Goal: Check status: Check status

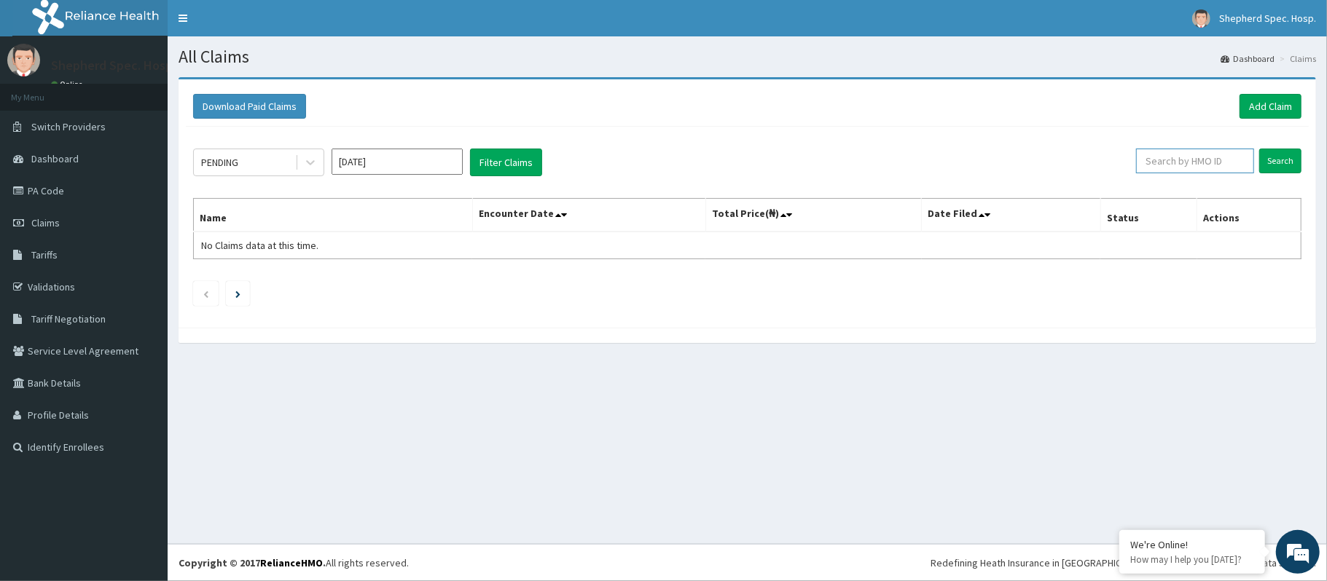
click at [1224, 160] on input "text" at bounding box center [1195, 161] width 118 height 25
paste input "GCM/10007/A"
type input "GCM/10007/A"
click at [1277, 165] on input "Search" at bounding box center [1280, 161] width 42 height 25
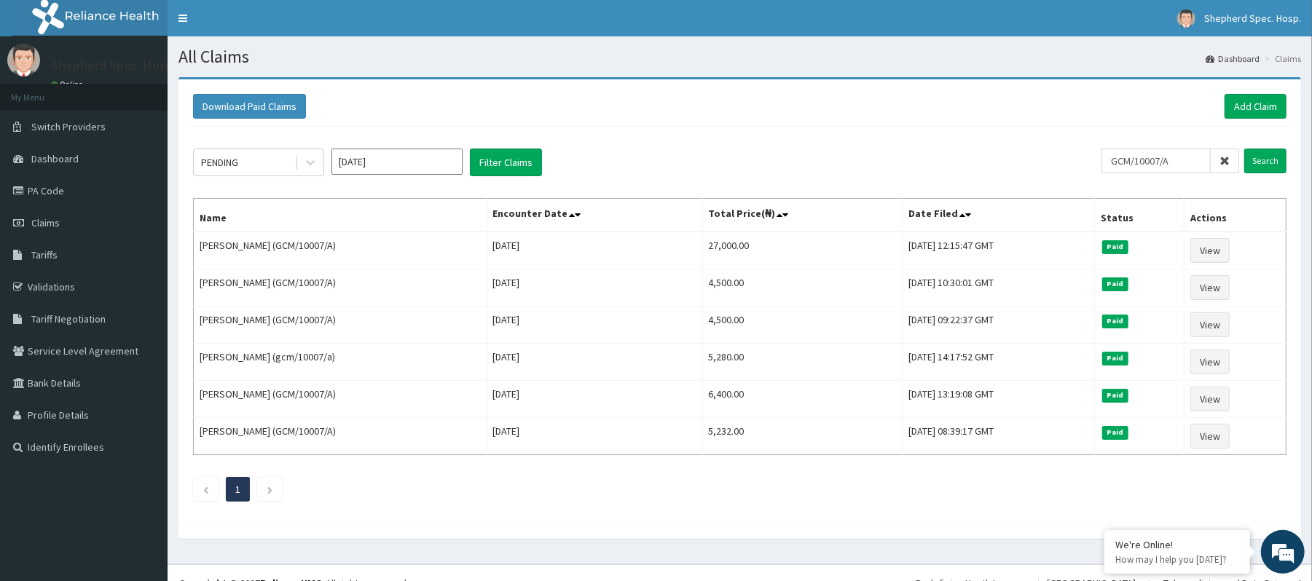
click at [916, 136] on div "PENDING Oct 2025 Filter Claims GCM/10007/A Search Name Encounter Date Total Pri…" at bounding box center [740, 322] width 1108 height 390
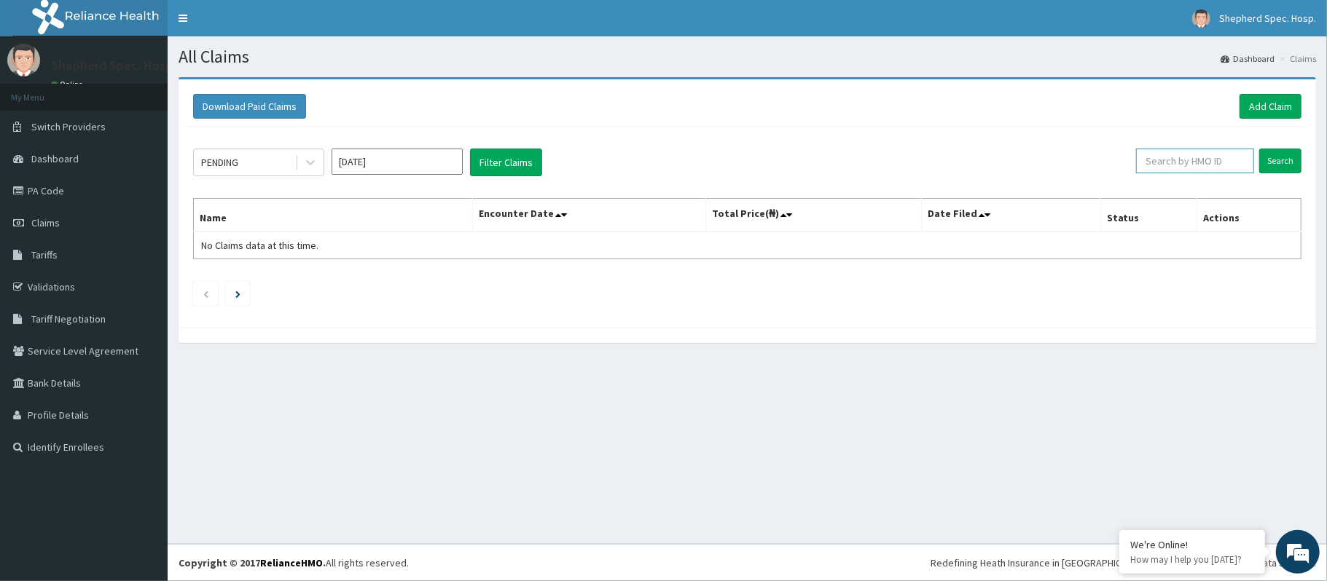
click at [1205, 160] on input "text" at bounding box center [1195, 161] width 118 height 25
paste input "GCM/10007/A"
type input "GCM/10007/A"
click at [1290, 158] on input "Search" at bounding box center [1280, 161] width 42 height 25
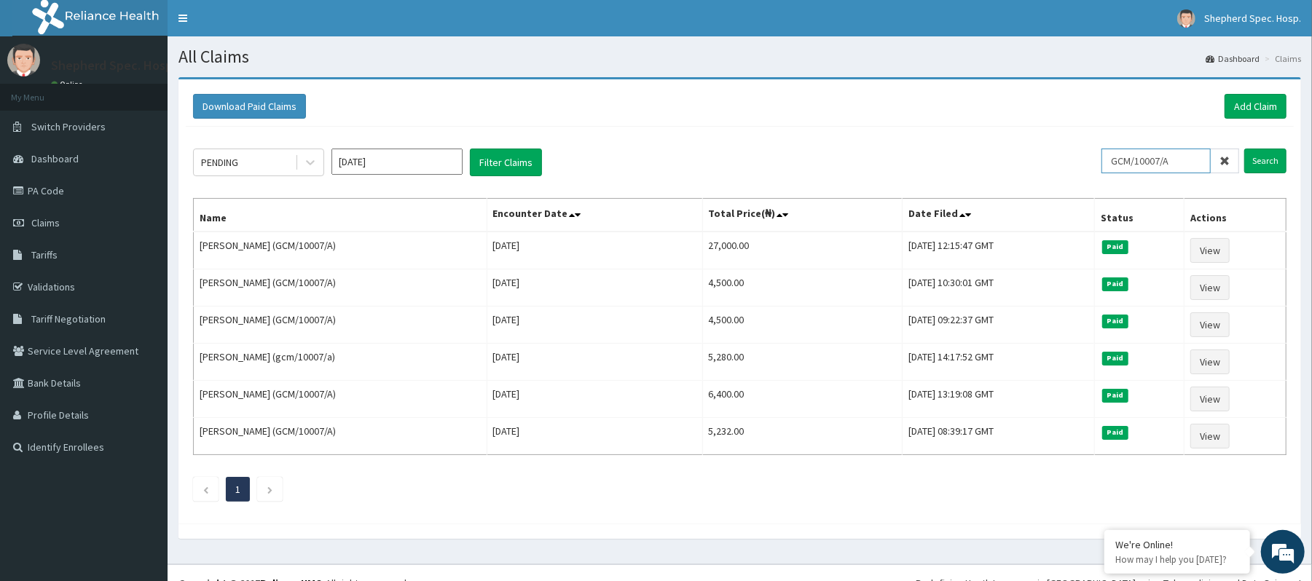
click at [1118, 165] on input "GCM/10007/A" at bounding box center [1156, 161] width 109 height 25
click at [1223, 159] on icon at bounding box center [1225, 161] width 10 height 10
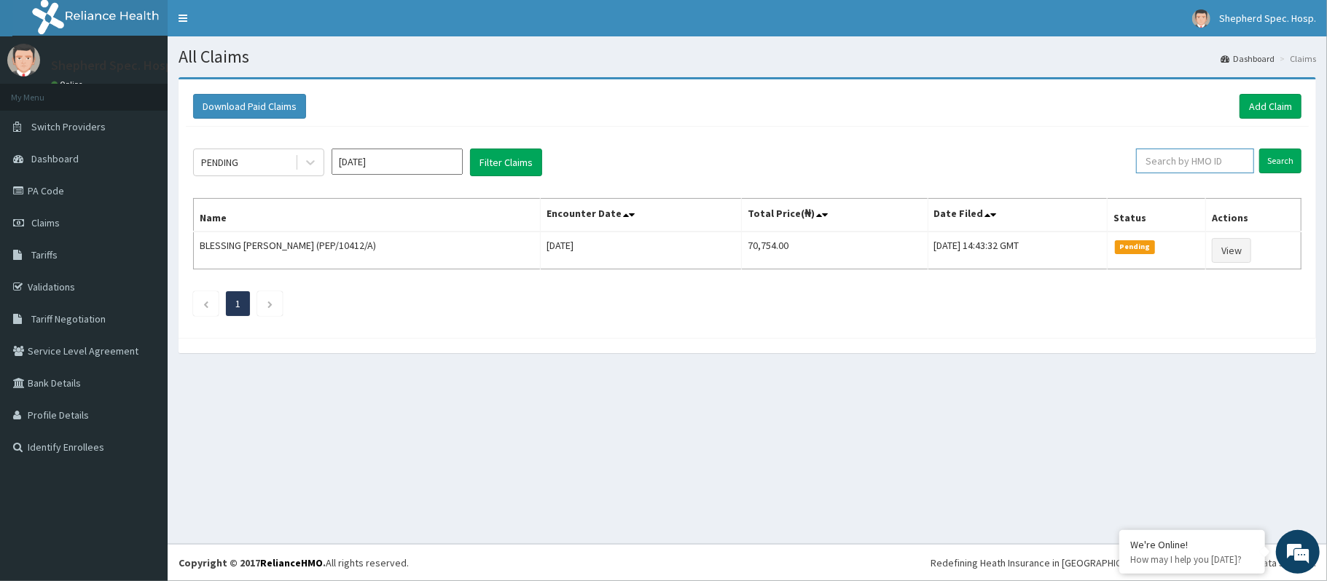
click at [1179, 162] on input "text" at bounding box center [1195, 161] width 118 height 25
paste input "LAI/10016/A"
type input "LAI/10016/A"
click at [1284, 169] on input "Search" at bounding box center [1280, 161] width 42 height 25
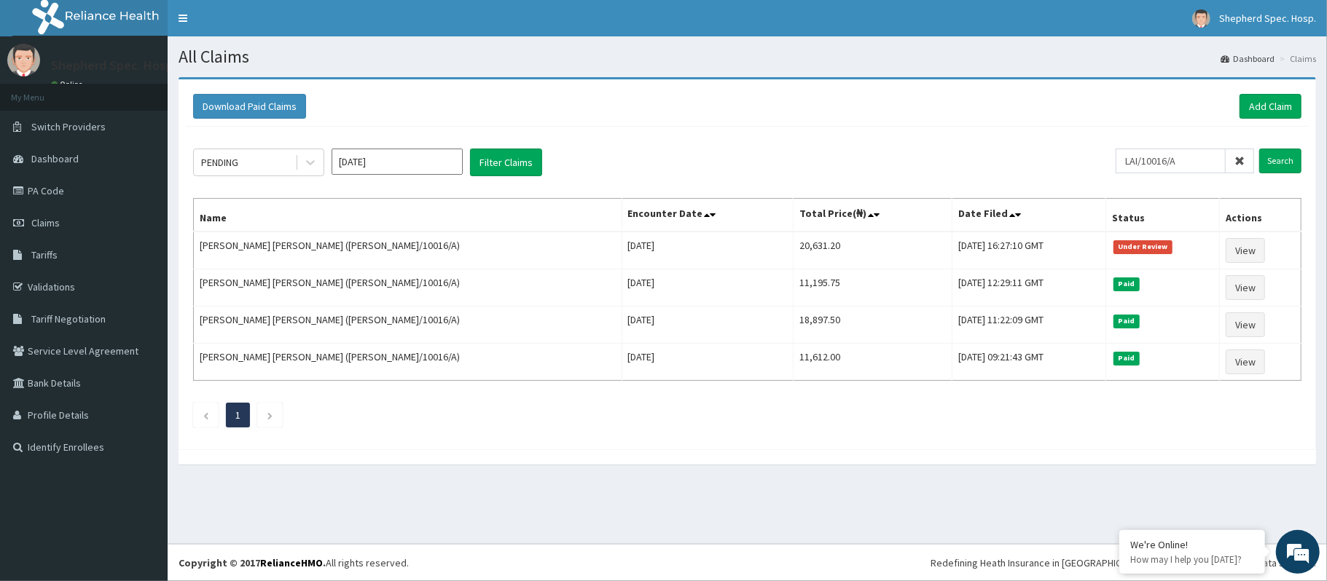
click at [1245, 166] on icon at bounding box center [1239, 161] width 10 height 10
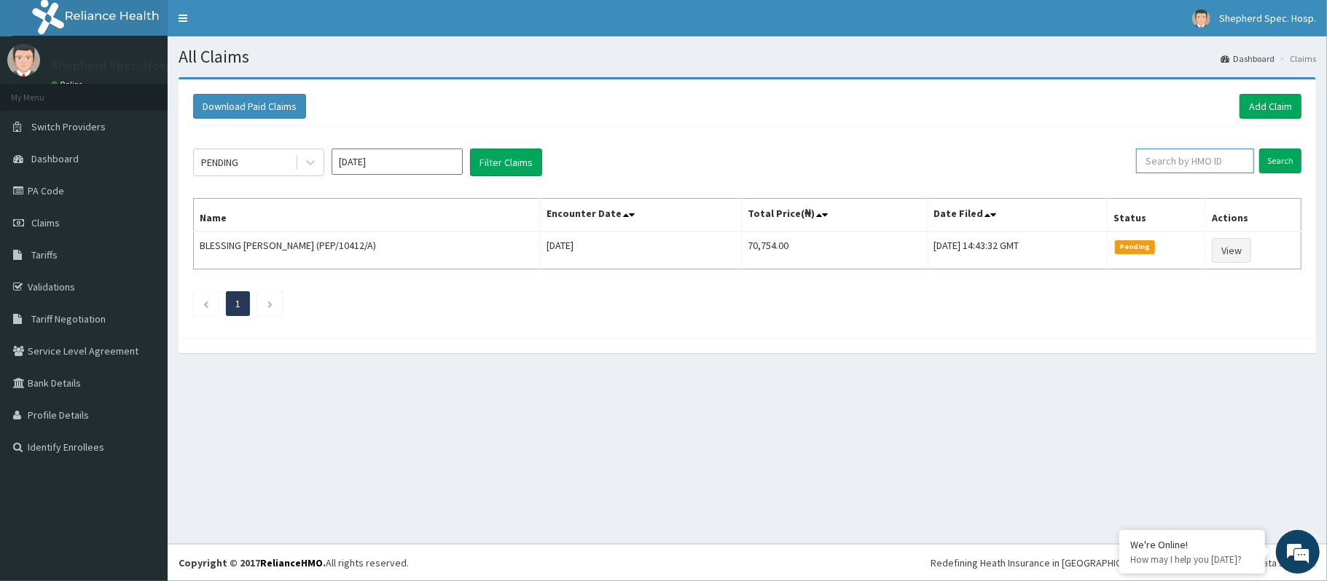
click at [1193, 161] on input "text" at bounding box center [1195, 161] width 118 height 25
paste input "HST/10222/A"
type input "HST/10222/A"
click at [1277, 162] on input "Search" at bounding box center [1280, 161] width 42 height 25
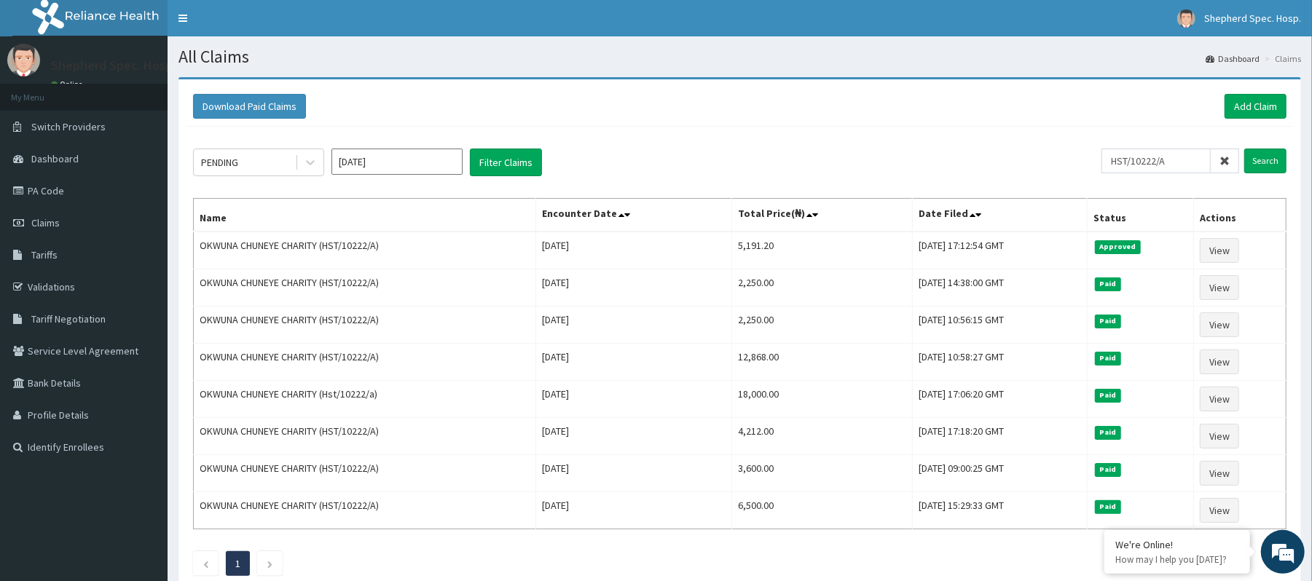
click at [1234, 166] on span at bounding box center [1225, 161] width 28 height 25
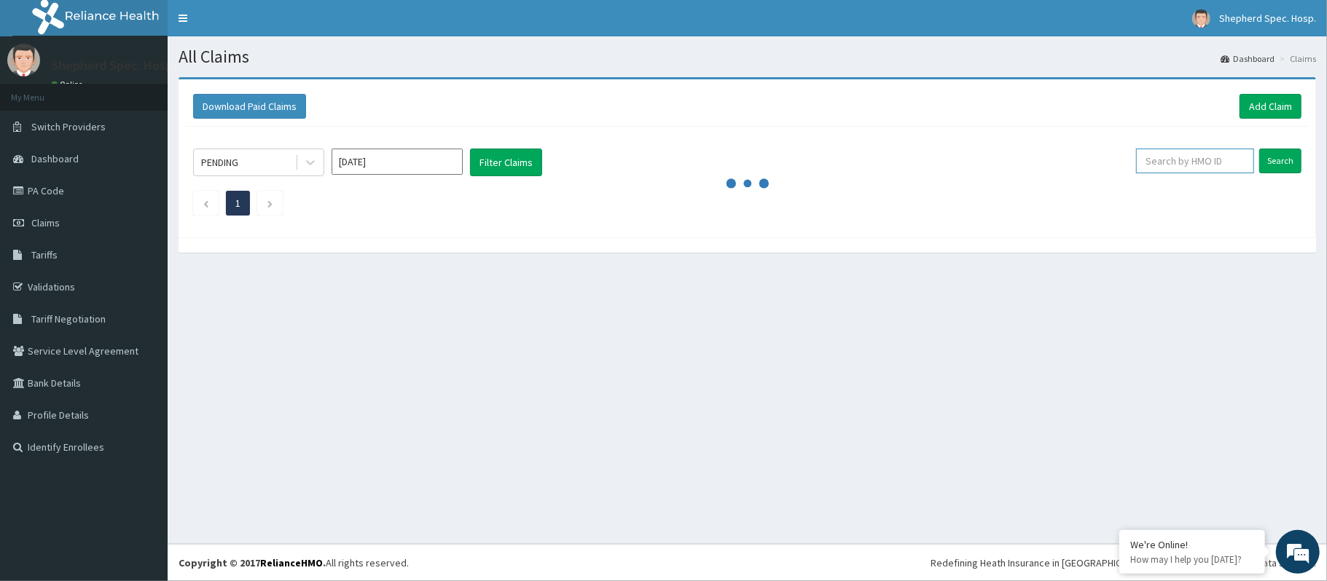
click at [1194, 162] on input "text" at bounding box center [1195, 161] width 118 height 25
paste input "SFA/10144/C"
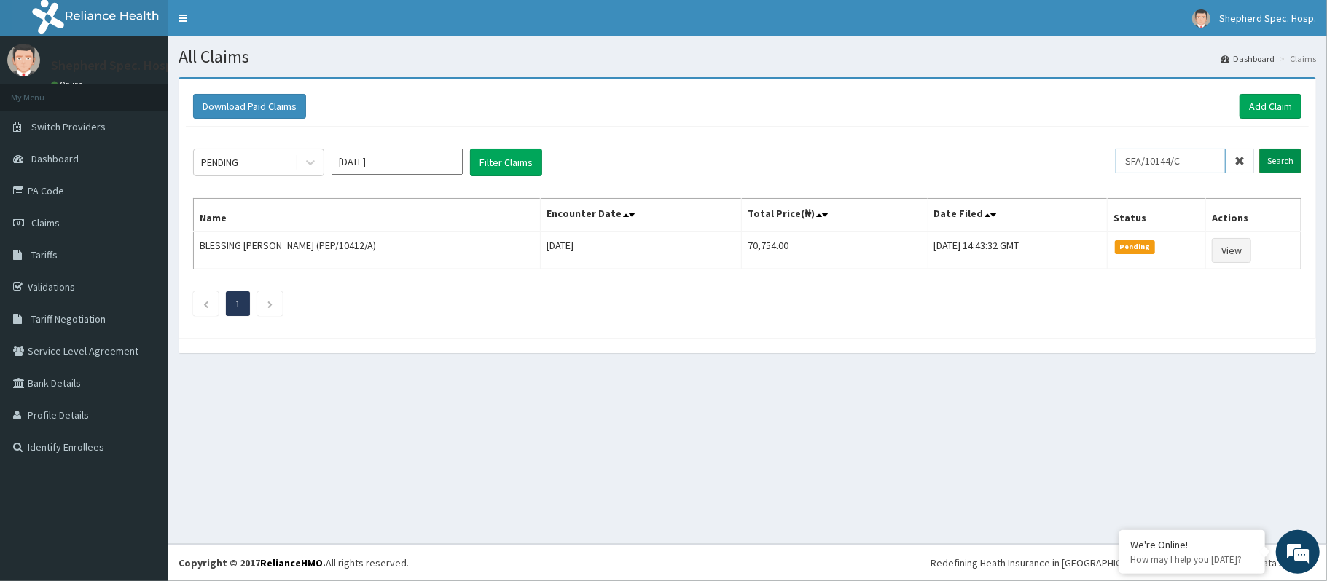
type input "SFA/10144/C"
click at [1271, 161] on input "Search" at bounding box center [1280, 161] width 42 height 25
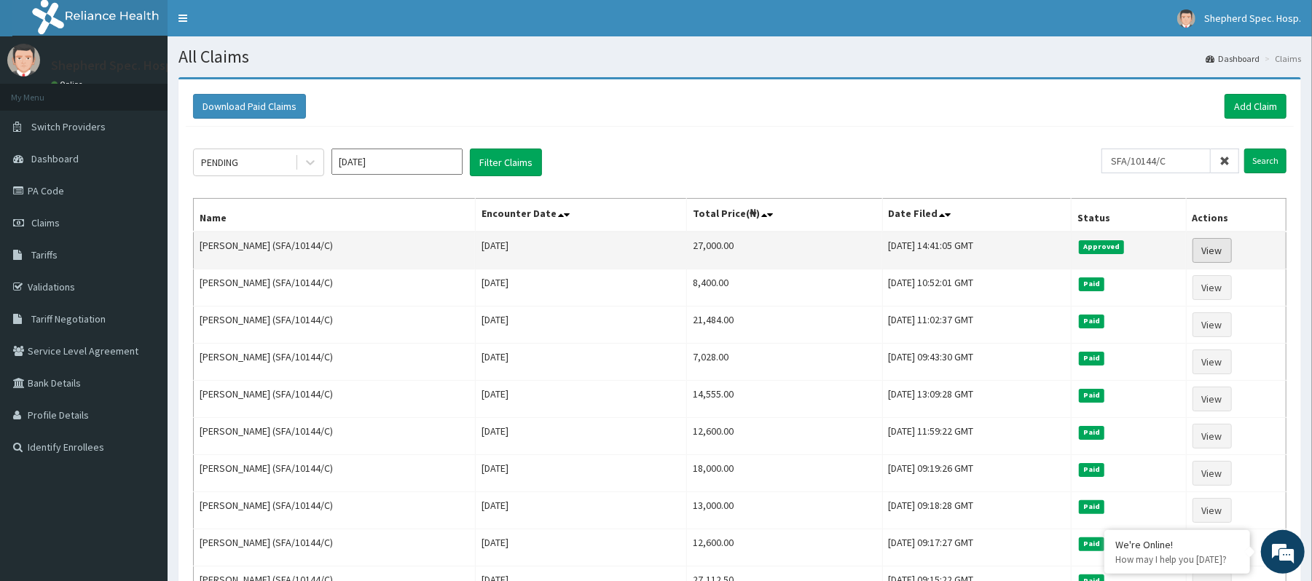
click at [1225, 254] on link "View" at bounding box center [1212, 250] width 39 height 25
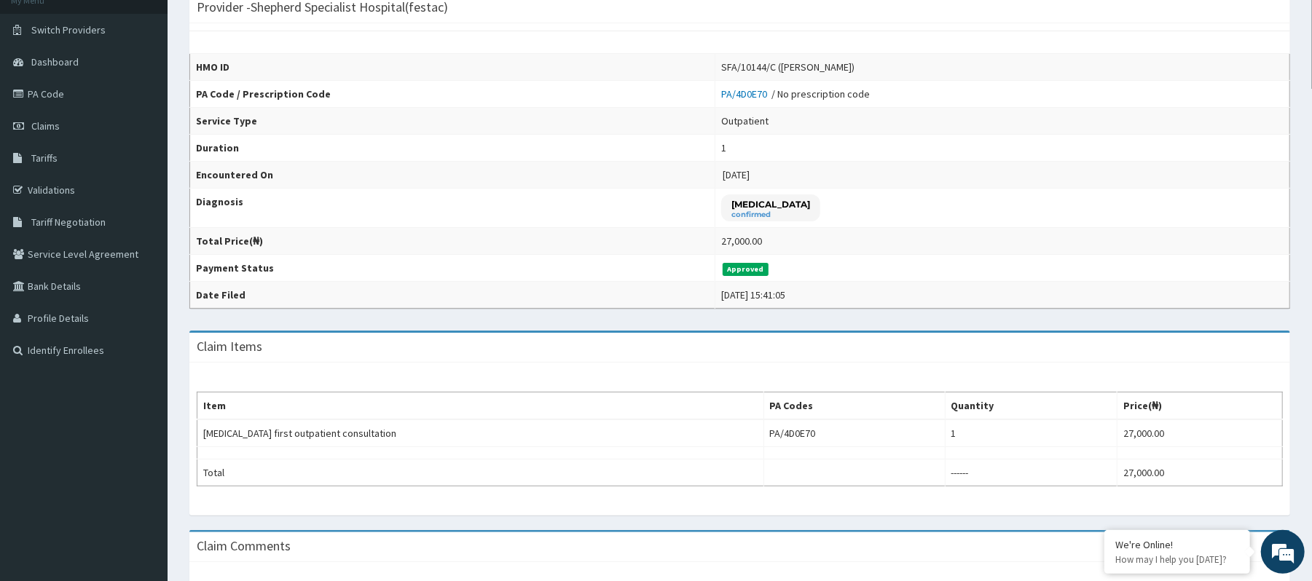
scroll to position [63, 0]
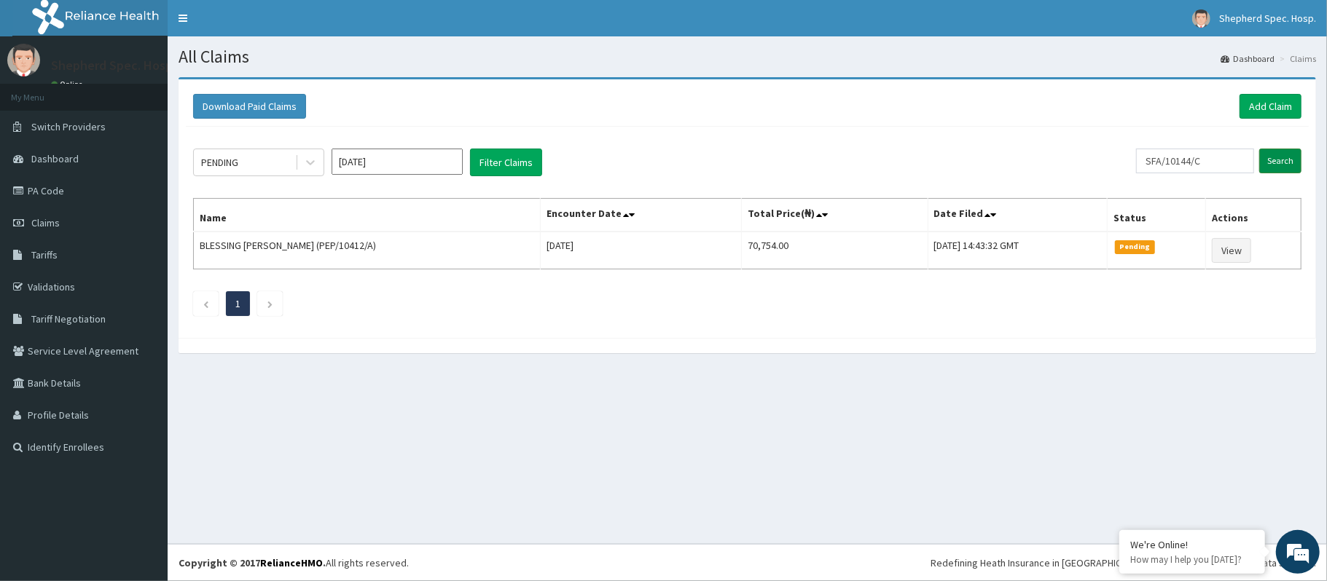
click at [1277, 166] on input "Search" at bounding box center [1280, 161] width 42 height 25
